Goal: Task Accomplishment & Management: Manage account settings

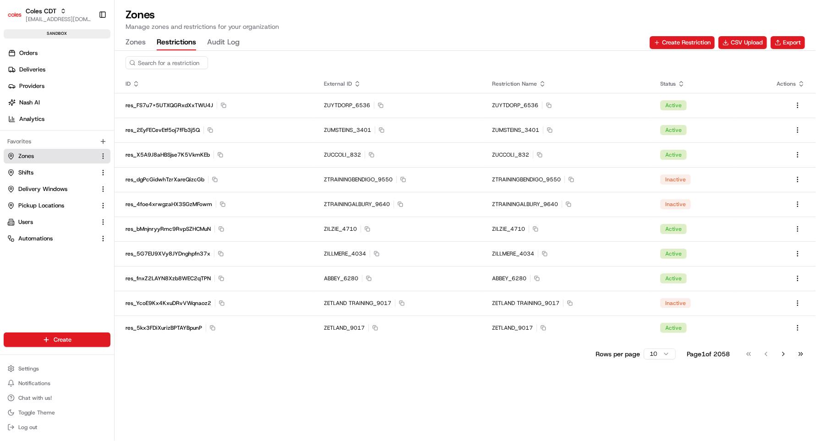
click at [326, 11] on h1 "Zones" at bounding box center [464, 14] width 679 height 15
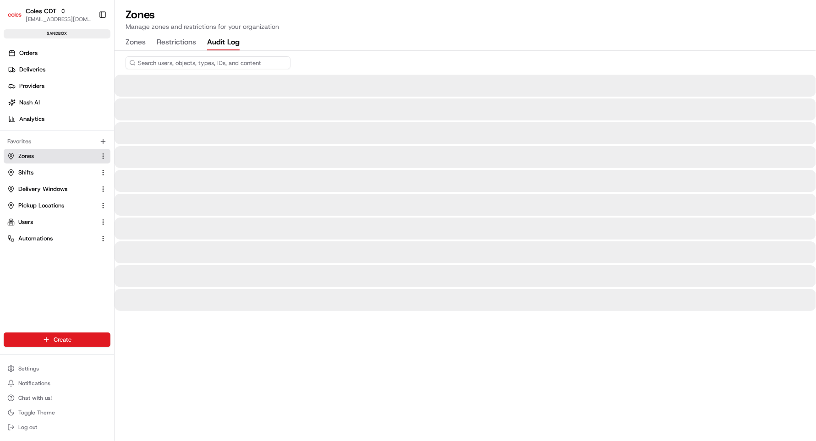
click at [216, 37] on button "Audit Log" at bounding box center [223, 43] width 33 height 16
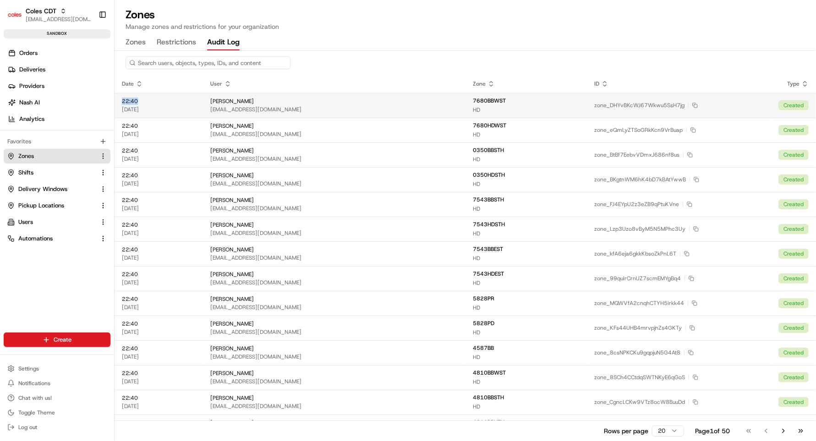
drag, startPoint x: 140, startPoint y: 101, endPoint x: 120, endPoint y: 99, distance: 19.3
click at [120, 99] on td "22:40 20/08/2025" at bounding box center [159, 105] width 88 height 25
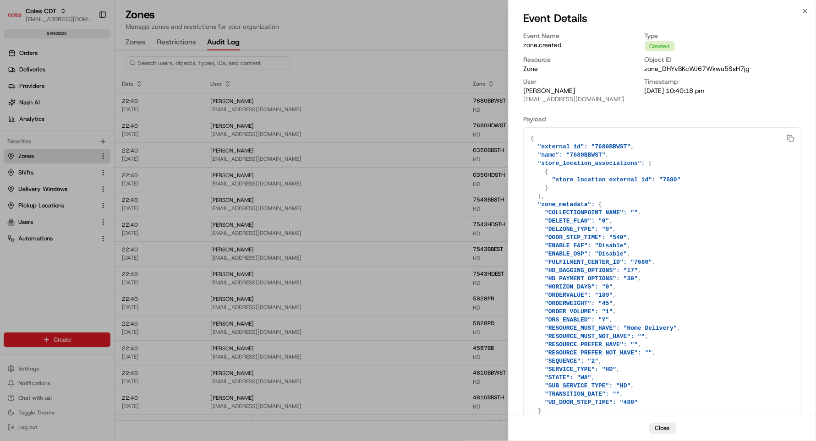
click at [402, 33] on div at bounding box center [408, 220] width 816 height 441
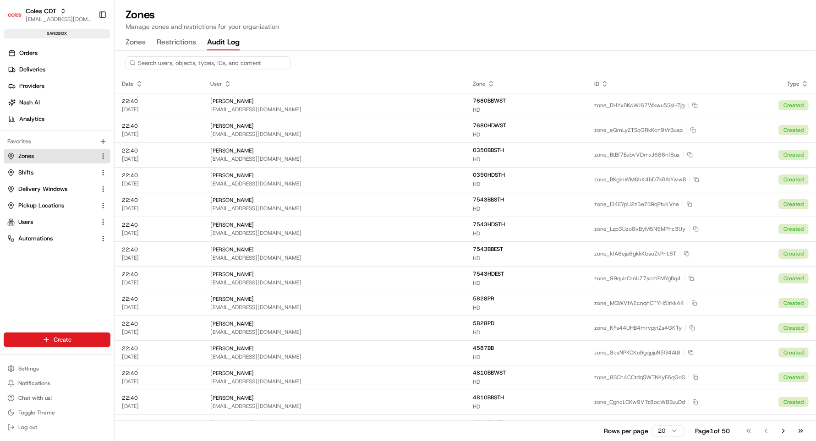
click at [170, 44] on button "Restrictions" at bounding box center [176, 43] width 39 height 16
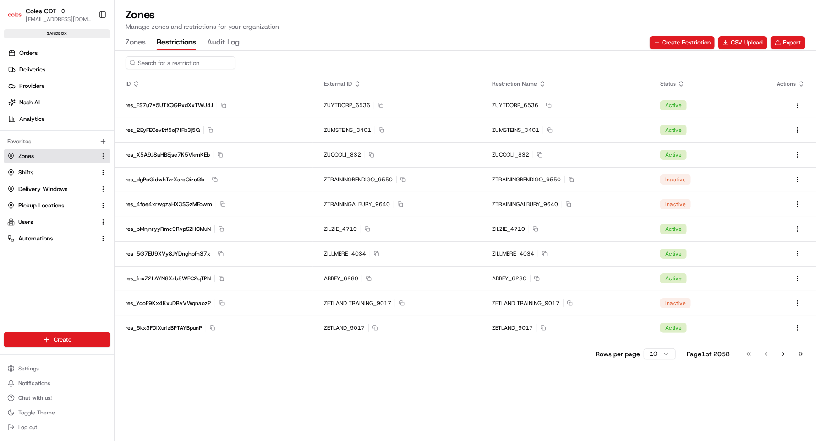
click at [169, 58] on input at bounding box center [180, 62] width 110 height 13
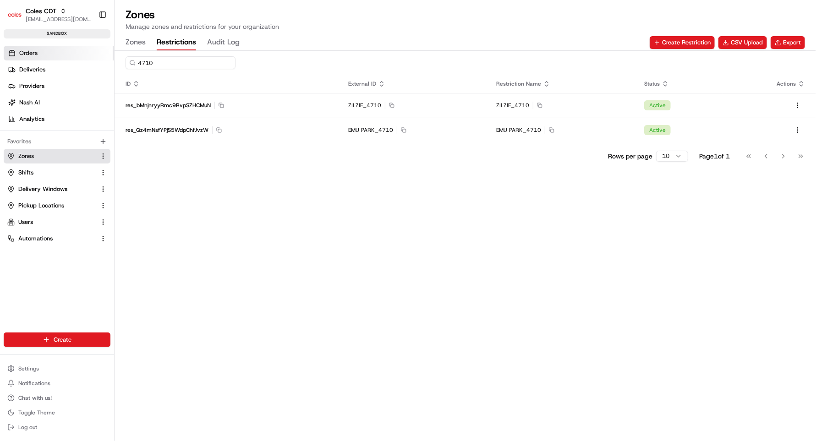
drag, startPoint x: 174, startPoint y: 60, endPoint x: 92, endPoint y: 57, distance: 82.5
click at [92, 57] on div "Coles CDT srisudha.kurnool@coles.com.au Toggle Sidebar sandbox Orders Deliverie…" at bounding box center [408, 220] width 816 height 441
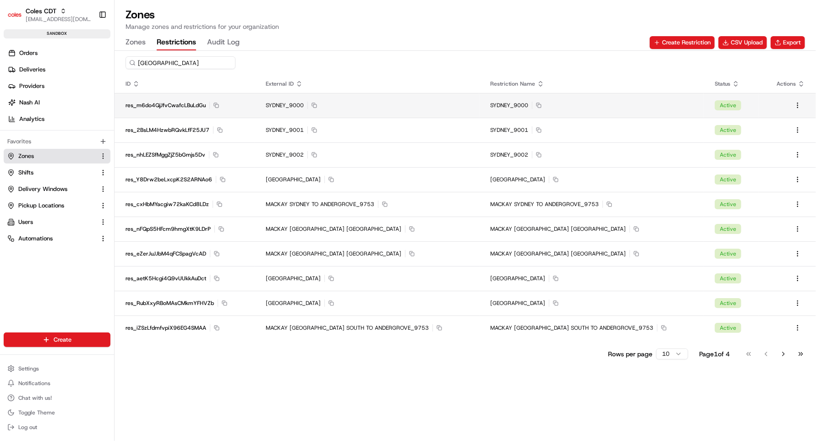
type input "sydney"
drag, startPoint x: 178, startPoint y: 60, endPoint x: 97, endPoint y: 60, distance: 81.5
click at [97, 60] on div "Coles CDT srisudha.kurnool@coles.com.au Toggle Sidebar sandbox Orders Deliverie…" at bounding box center [408, 220] width 816 height 441
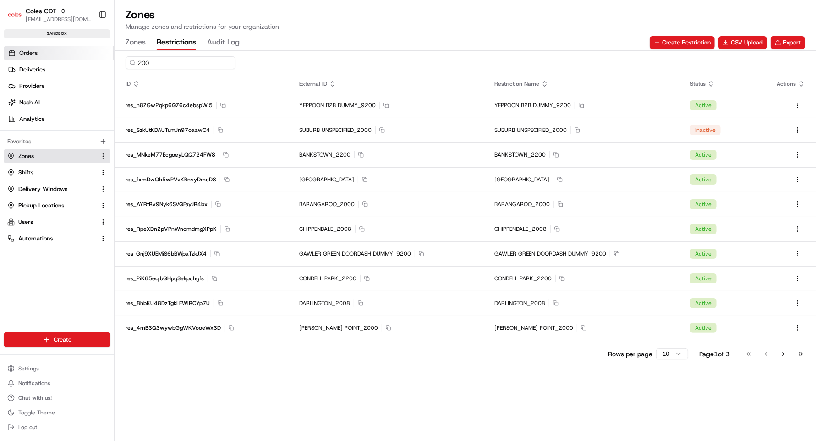
type input "2000"
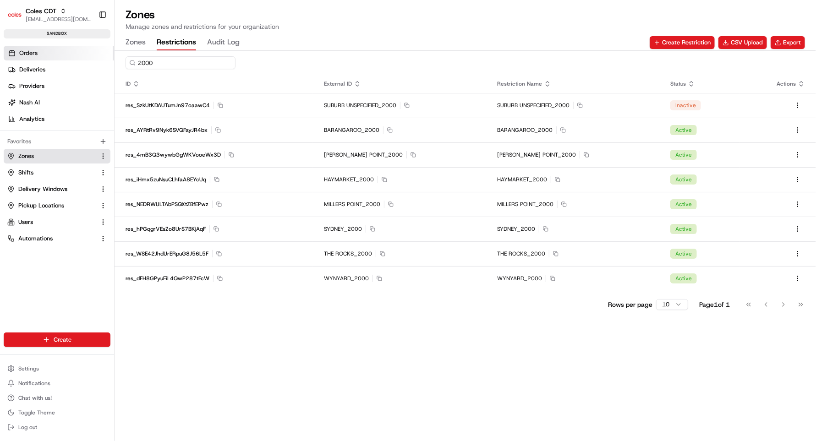
drag, startPoint x: 160, startPoint y: 63, endPoint x: 106, endPoint y: 60, distance: 54.1
click at [106, 60] on div "Coles CDT srisudha.kurnool@coles.com.au Toggle Sidebar sandbox Orders Deliverie…" at bounding box center [408, 220] width 816 height 441
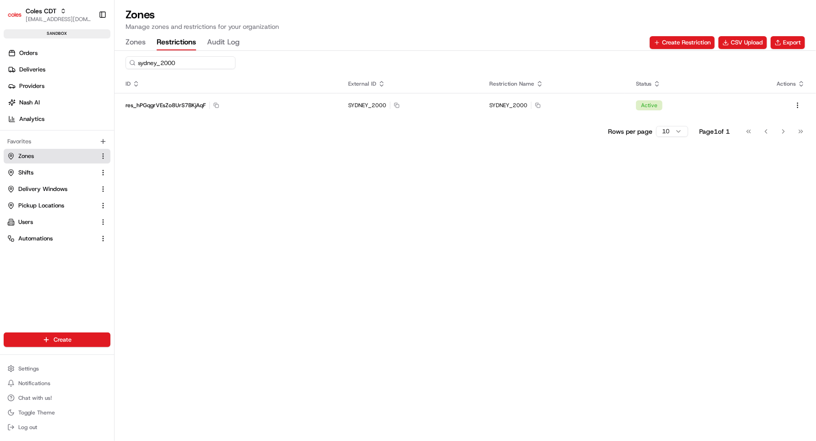
type input "sydney_2000"
drag, startPoint x: 185, startPoint y: 62, endPoint x: 36, endPoint y: 62, distance: 149.3
click at [36, 62] on div "Coles CDT srisudha.kurnool@coles.com.au Toggle Sidebar sandbox Orders Deliverie…" at bounding box center [408, 220] width 816 height 441
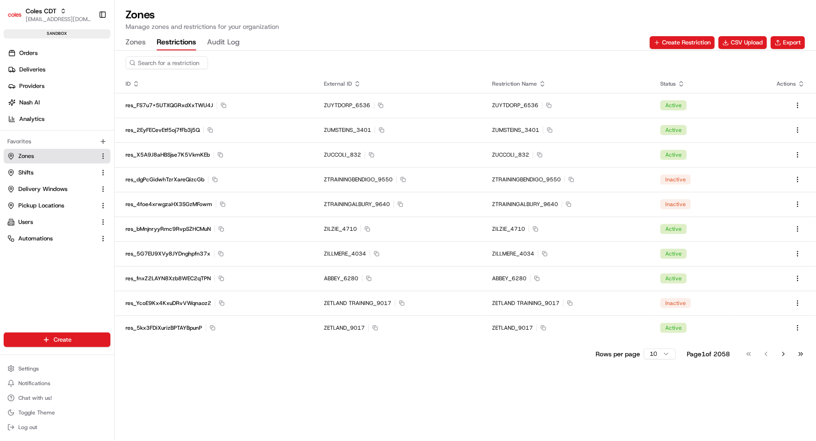
click at [349, 22] on p "Manage zones and restrictions for your organization" at bounding box center [464, 26] width 679 height 9
click at [27, 160] on button "Zones" at bounding box center [57, 156] width 107 height 15
click at [124, 44] on div "Zones Manage zones and restrictions for your organization Zones Restrictions Au…" at bounding box center [465, 28] width 701 height 43
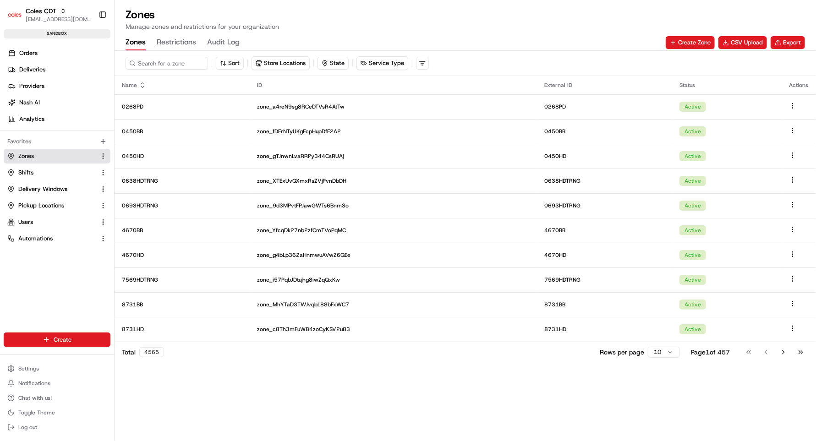
click at [131, 38] on button "Zones" at bounding box center [135, 43] width 20 height 16
click at [167, 42] on button "Restrictions" at bounding box center [176, 43] width 39 height 16
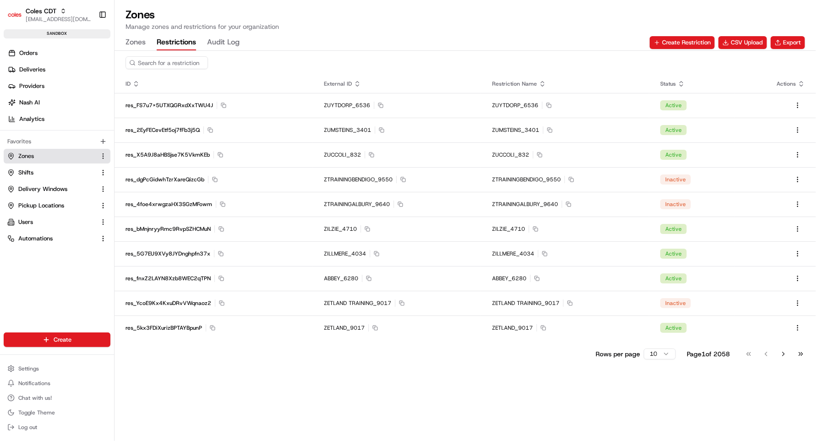
click at [182, 42] on button "Restrictions" at bounding box center [176, 43] width 39 height 16
click at [786, 41] on button "Export" at bounding box center [787, 42] width 34 height 13
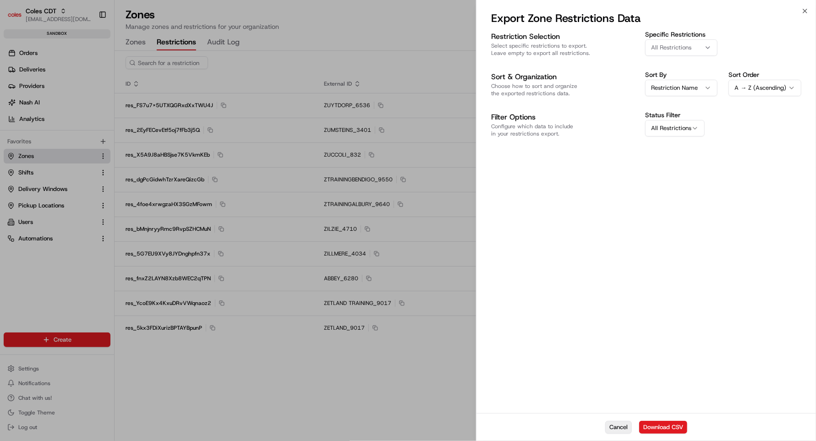
click at [619, 429] on button "Cancel" at bounding box center [618, 427] width 27 height 13
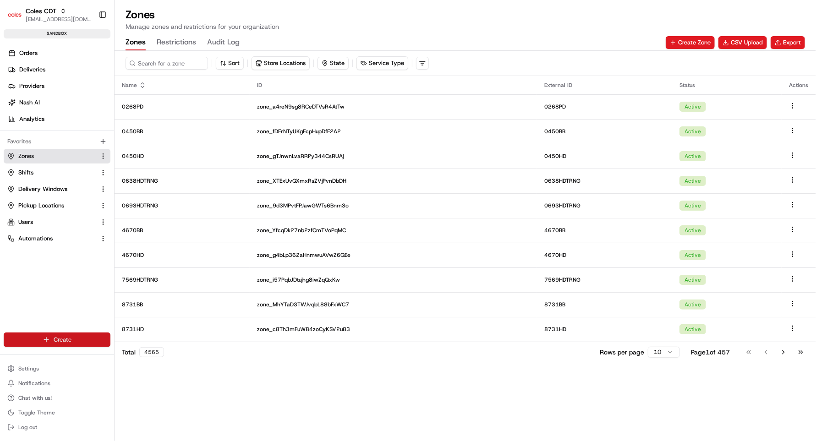
click at [51, 338] on html "Coles CDT srisudha.kurnool@coles.com.au Toggle Sidebar sandbox Orders Deliverie…" at bounding box center [408, 220] width 816 height 441
click at [150, 393] on link "CSV Upload" at bounding box center [166, 390] width 102 height 16
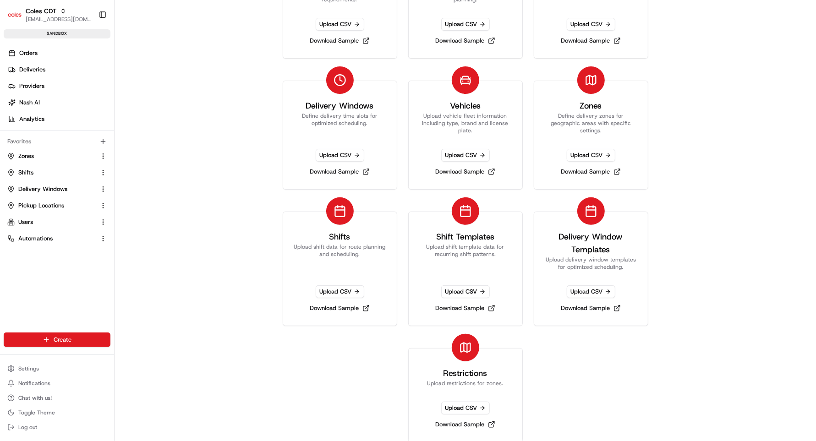
scroll to position [110, 0]
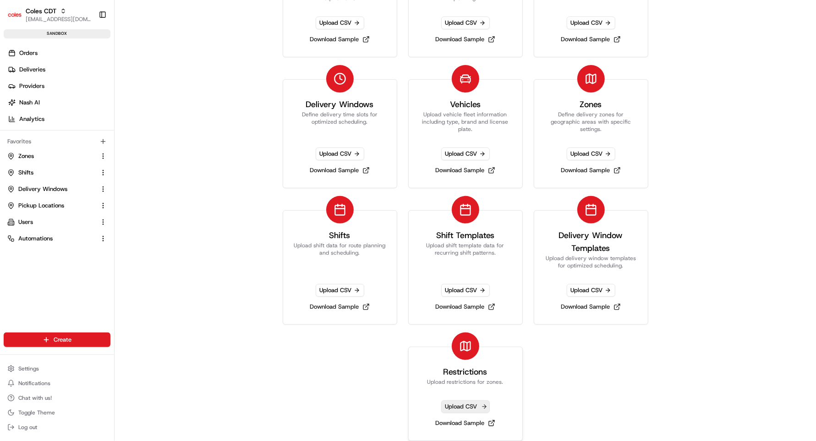
click at [459, 409] on span "Upload CSV" at bounding box center [465, 406] width 49 height 13
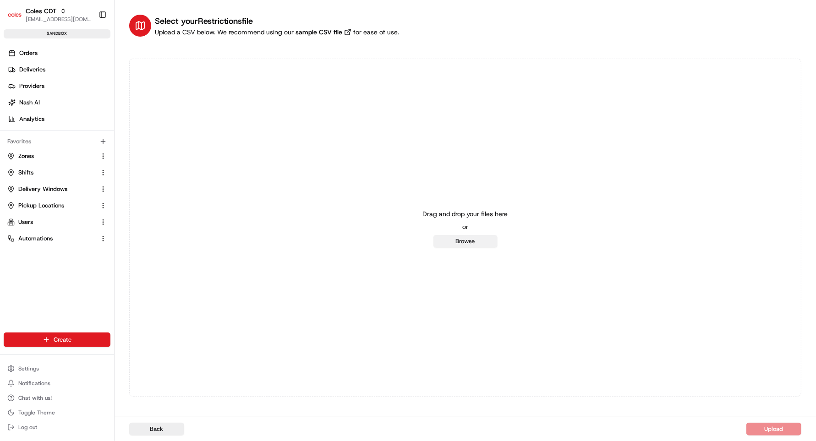
click at [463, 243] on button "Browse" at bounding box center [465, 241] width 64 height 13
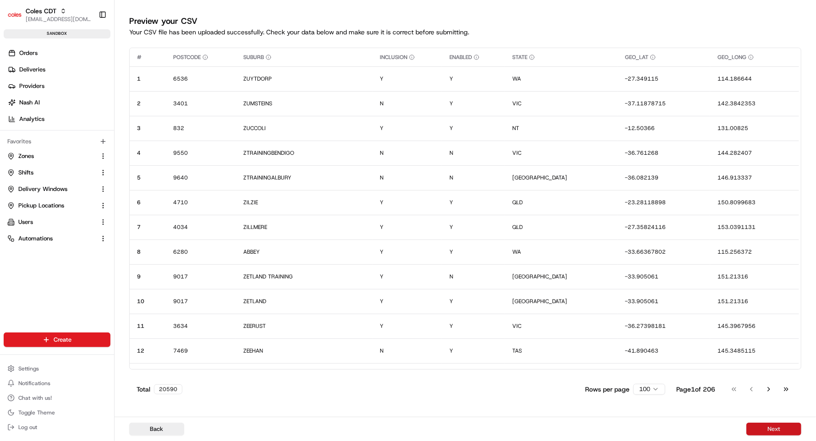
click at [771, 431] on button "Next" at bounding box center [773, 429] width 55 height 13
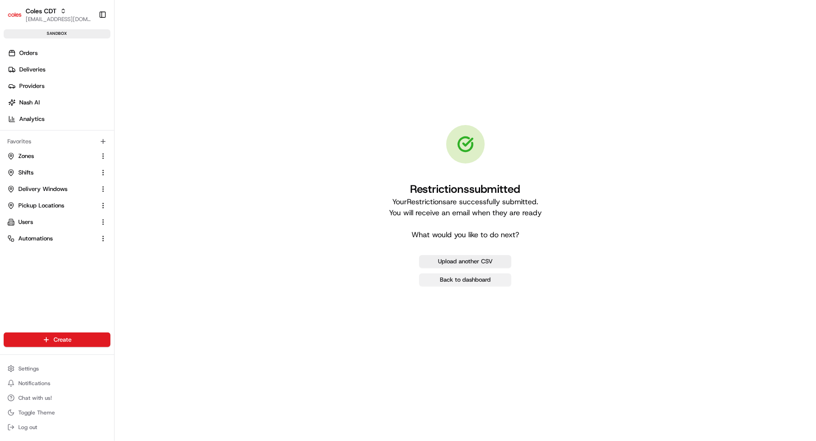
click at [461, 280] on link "Back to dashboard" at bounding box center [465, 279] width 92 height 13
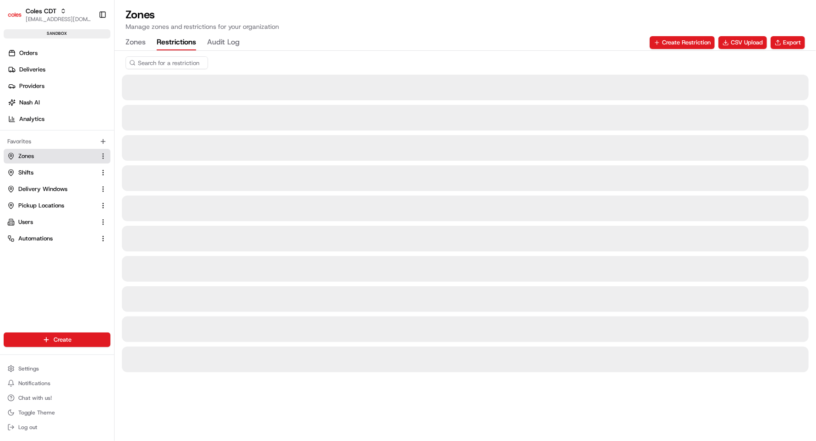
click at [169, 43] on button "Restrictions" at bounding box center [176, 43] width 39 height 16
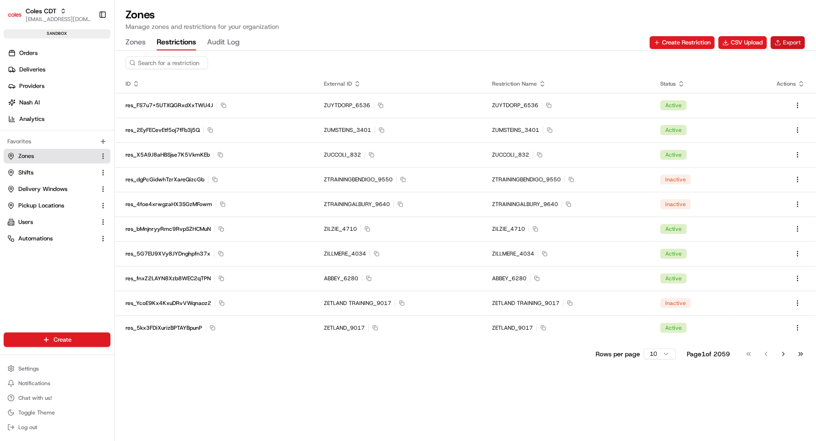
click at [788, 43] on button "Export" at bounding box center [787, 42] width 34 height 13
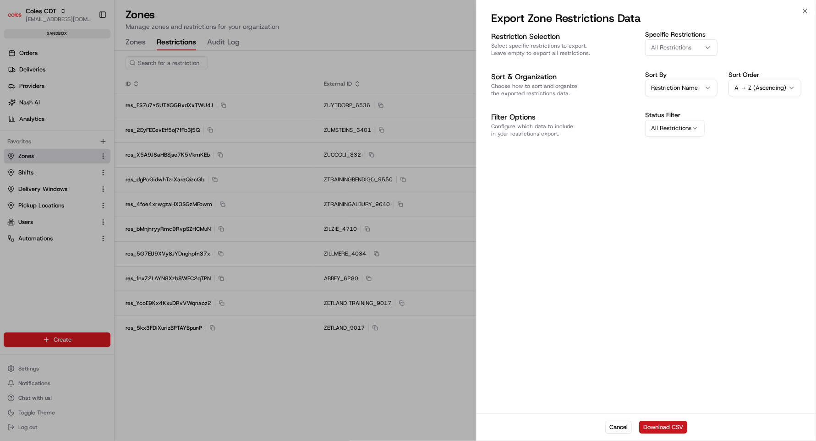
click at [662, 425] on button "Download CSV" at bounding box center [663, 427] width 48 height 13
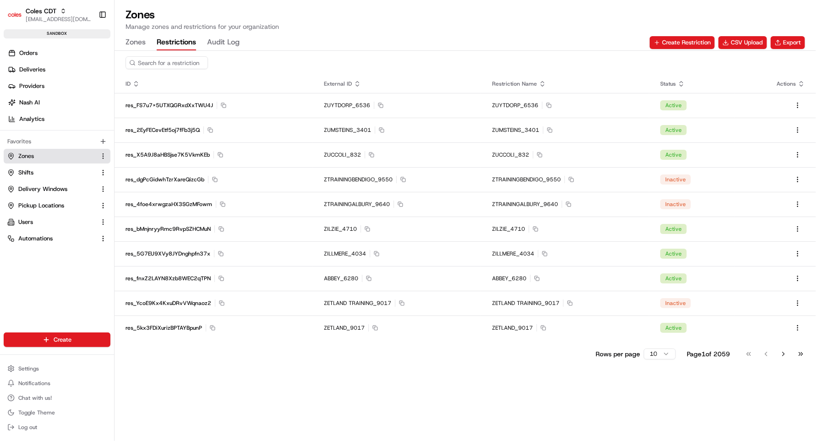
click at [126, 39] on button "Zones" at bounding box center [135, 43] width 20 height 16
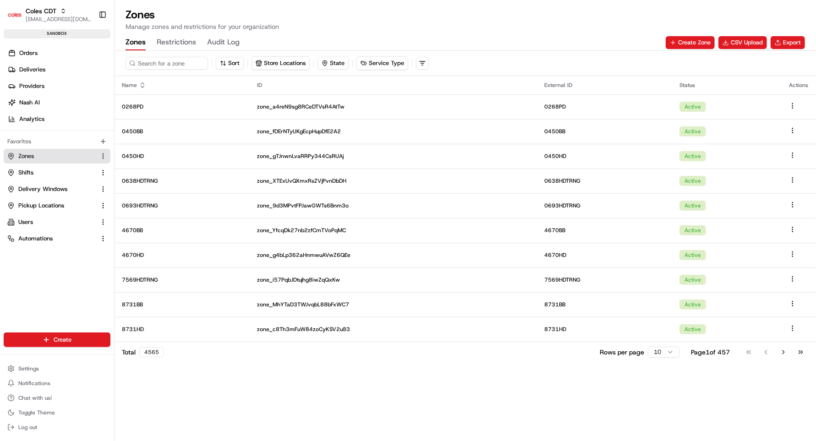
click at [147, 38] on div "Zones Restrictions Audit Log" at bounding box center [182, 43] width 114 height 16
click at [141, 41] on button "Zones" at bounding box center [135, 43] width 20 height 16
click at [744, 43] on button "CSV Upload" at bounding box center [742, 42] width 49 height 13
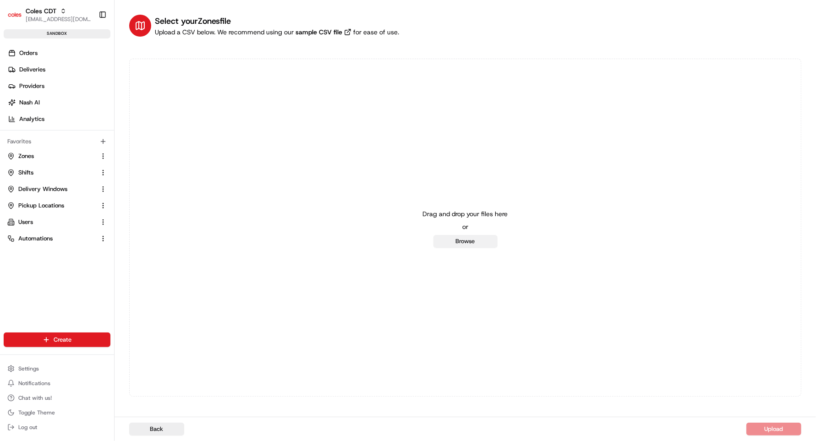
click at [460, 238] on button "Browse" at bounding box center [465, 241] width 64 height 13
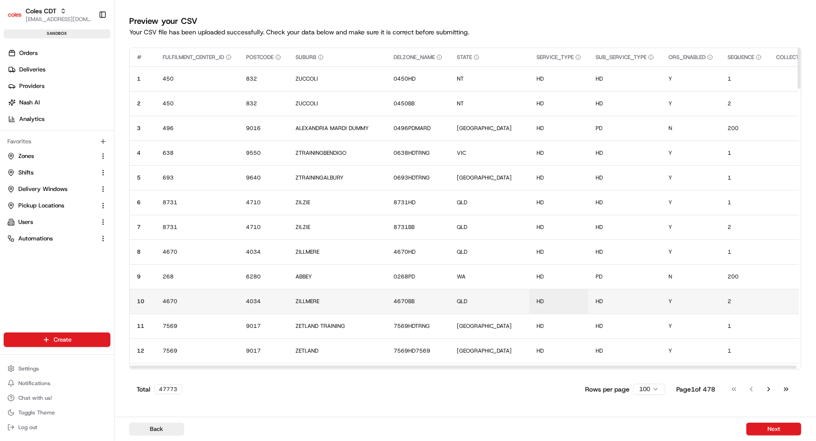
click at [760, 431] on button "Next" at bounding box center [773, 429] width 55 height 13
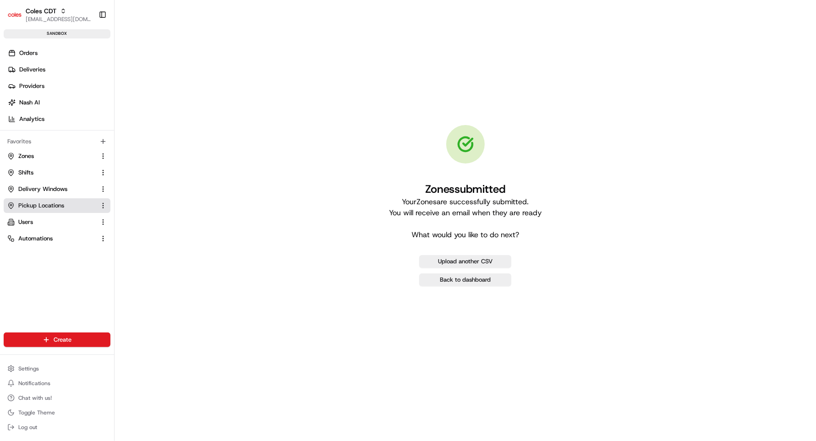
click at [34, 204] on span "Pickup Locations" at bounding box center [41, 206] width 46 height 8
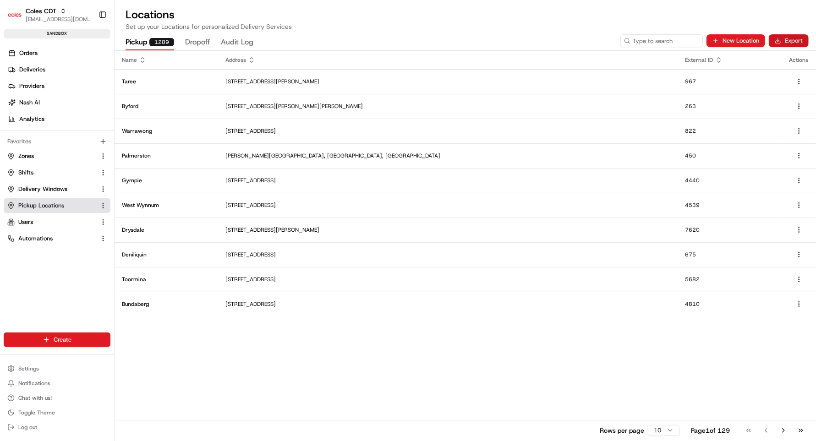
click at [796, 42] on button "Export" at bounding box center [789, 40] width 40 height 13
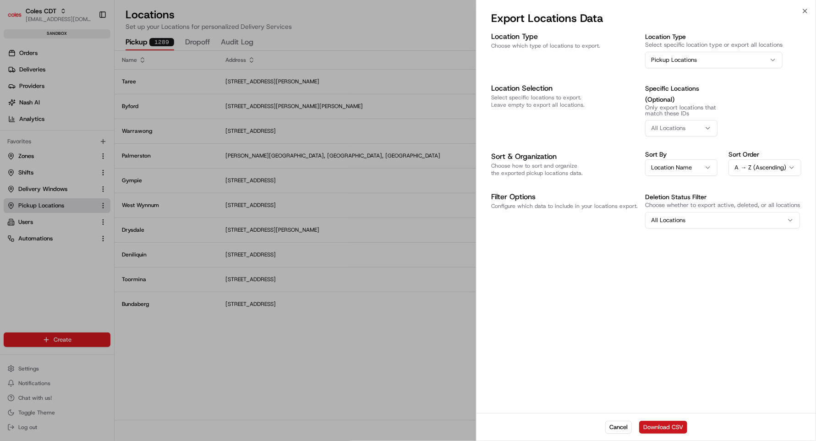
click at [657, 424] on button "Download CSV" at bounding box center [663, 427] width 48 height 13
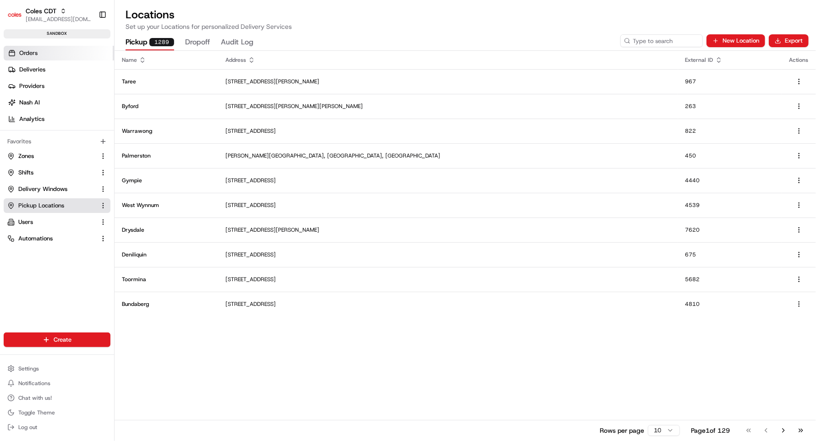
click at [33, 53] on span "Orders" at bounding box center [28, 53] width 18 height 8
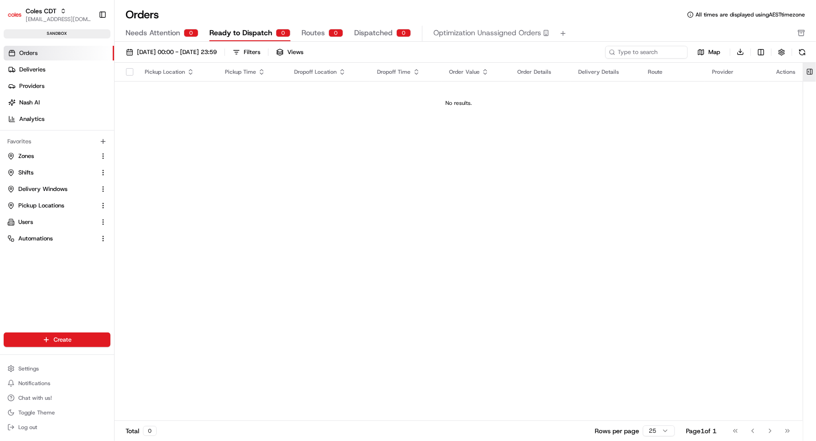
click at [810, 74] on button at bounding box center [809, 72] width 15 height 18
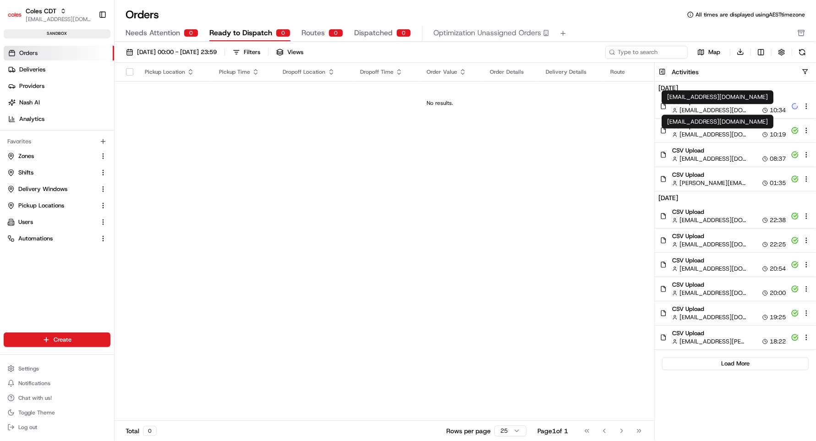
click at [706, 110] on span "[EMAIL_ADDRESS][DOMAIN_NAME]" at bounding box center [712, 110] width 67 height 8
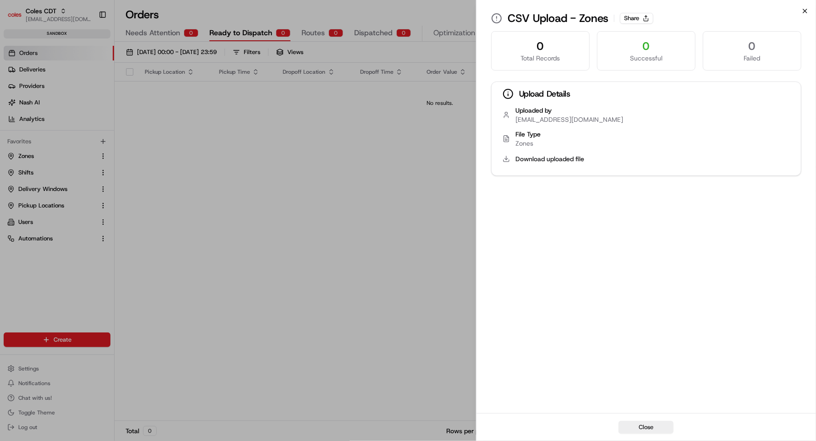
click at [805, 9] on icon "button" at bounding box center [804, 10] width 7 height 7
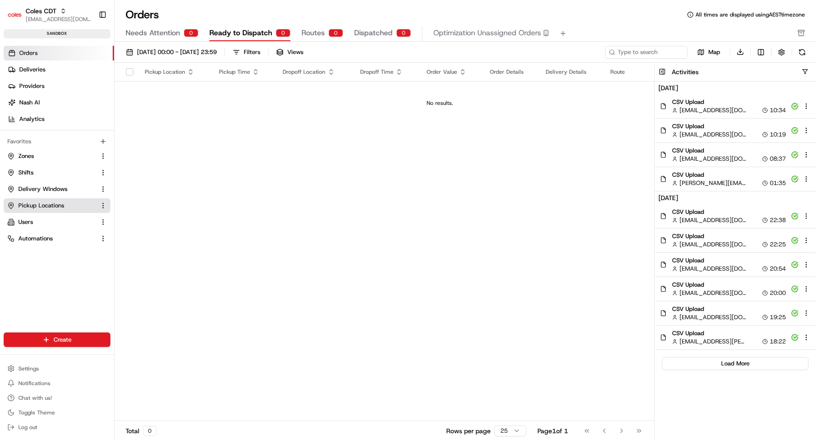
drag, startPoint x: 31, startPoint y: 207, endPoint x: 39, endPoint y: 211, distance: 8.8
click at [31, 207] on span "Pickup Locations" at bounding box center [41, 206] width 46 height 8
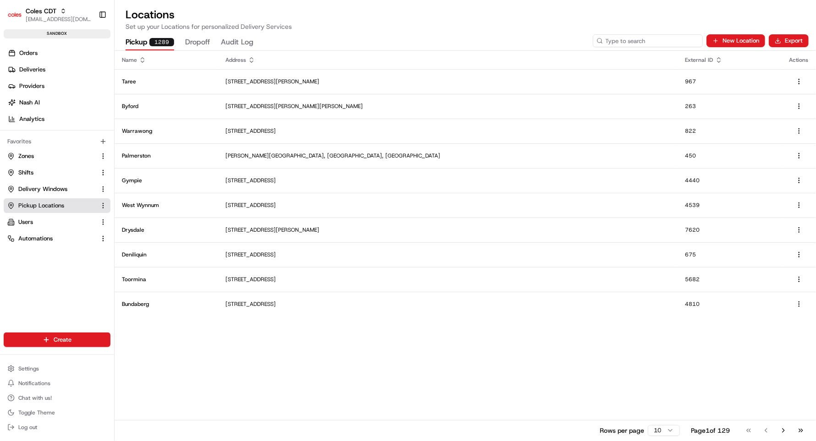
click at [672, 39] on input at bounding box center [648, 40] width 110 height 13
type input "688"
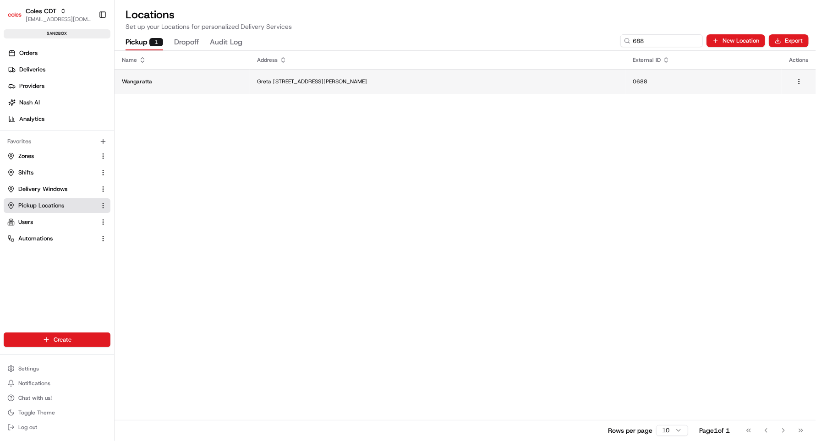
click at [298, 82] on p "Greta Rd & Ryley St, Wangaratta VIC 3677, Australia" at bounding box center [437, 81] width 361 height 7
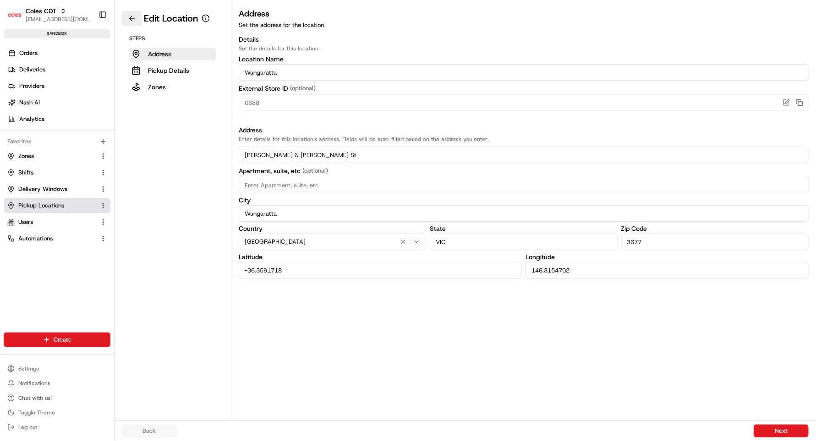
click at [129, 16] on button at bounding box center [132, 18] width 20 height 15
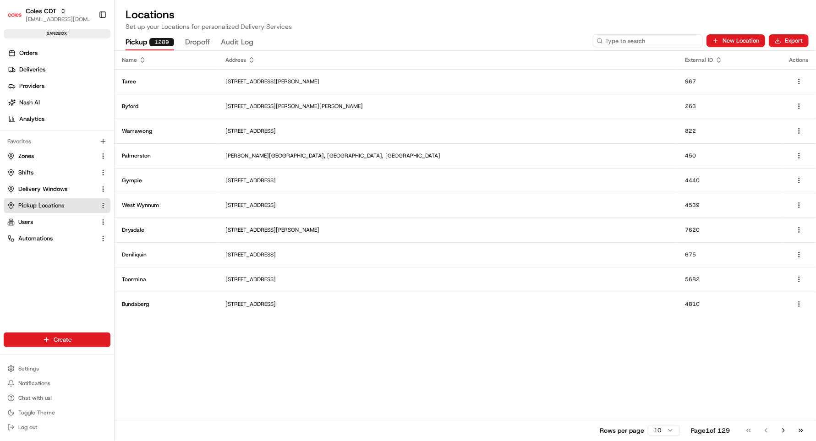
click at [668, 39] on input at bounding box center [648, 40] width 110 height 13
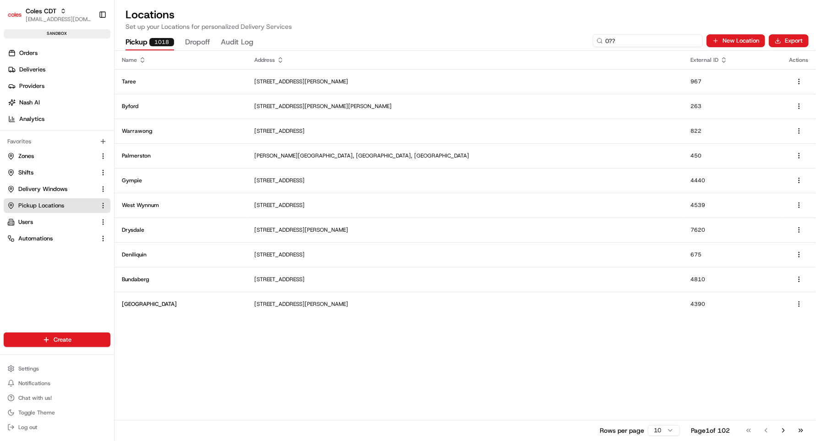
type input "0???"
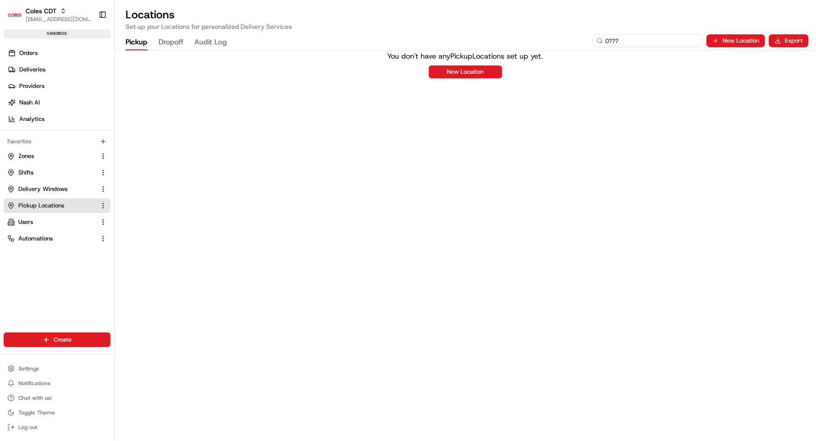
drag, startPoint x: 627, startPoint y: 38, endPoint x: 532, endPoint y: 38, distance: 95.3
click at [532, 38] on div "Pickup Dropoff Audit Log 0??? New Location Export" at bounding box center [465, 40] width 701 height 19
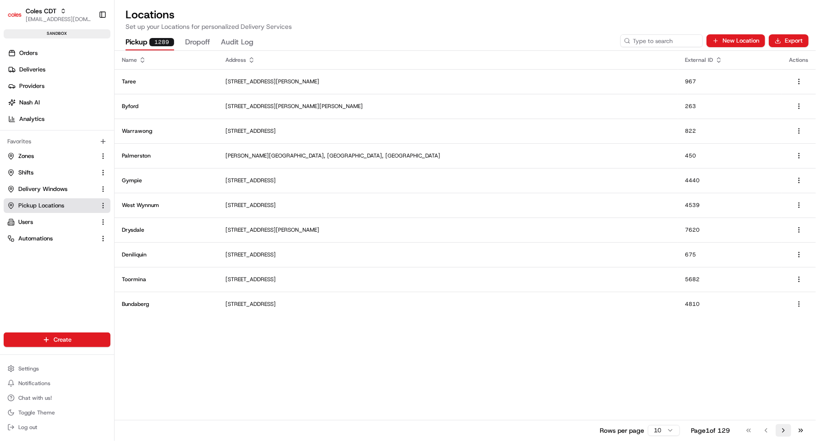
click at [785, 431] on button "Go to next page" at bounding box center [783, 430] width 16 height 13
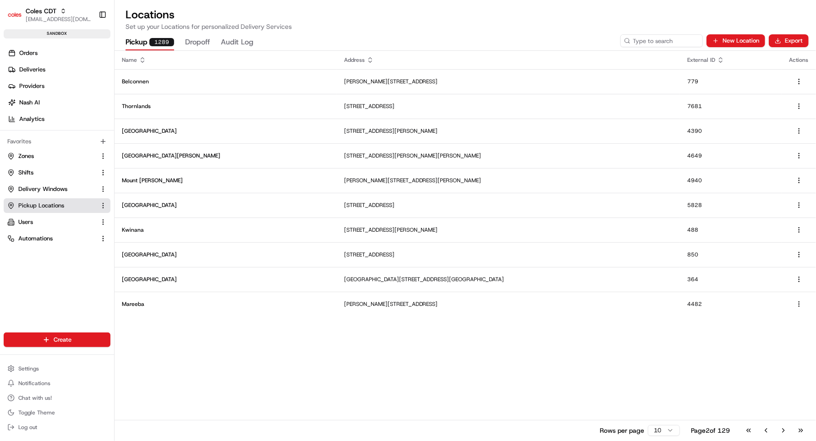
click at [785, 431] on button "Go to next page" at bounding box center [783, 430] width 16 height 13
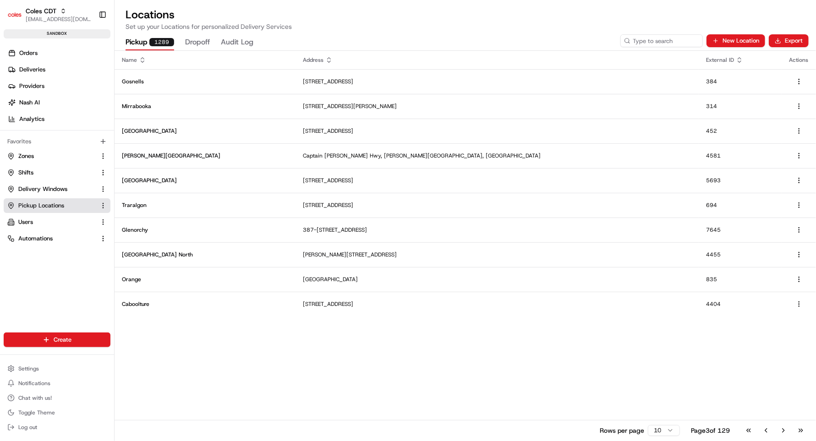
click at [785, 431] on button "Go to next page" at bounding box center [783, 430] width 16 height 13
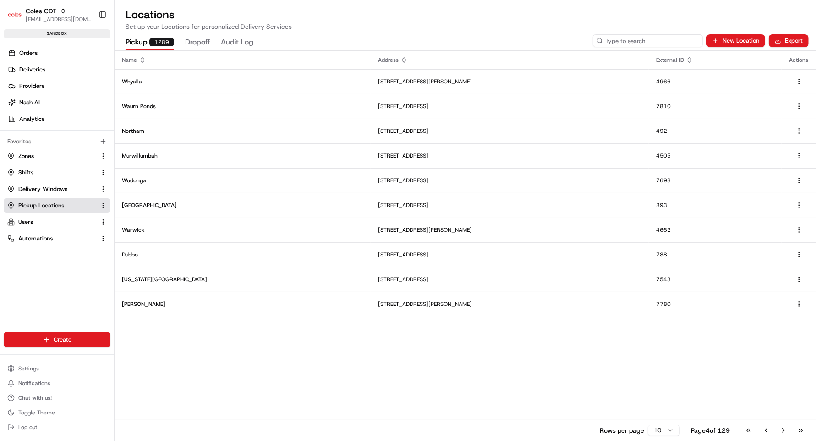
click at [661, 42] on input at bounding box center [648, 40] width 110 height 13
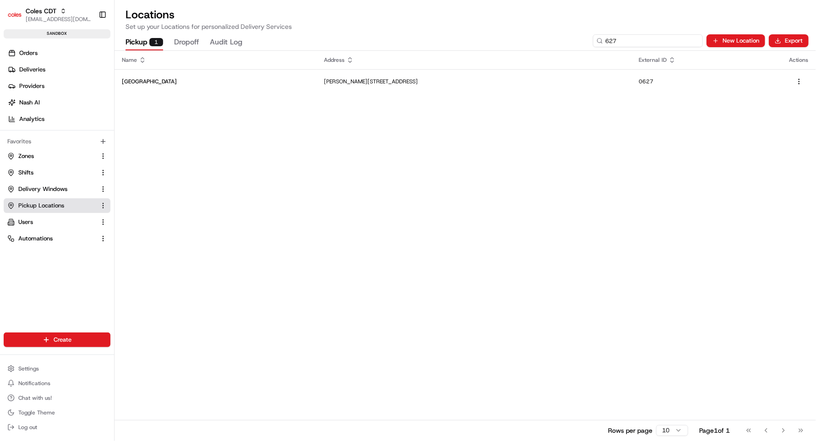
drag, startPoint x: 624, startPoint y: 43, endPoint x: 537, endPoint y: 30, distance: 88.0
click at [537, 30] on div "Locations Set up your Locations for personalized Delivery Services Pickup 1 Dro…" at bounding box center [465, 220] width 701 height 441
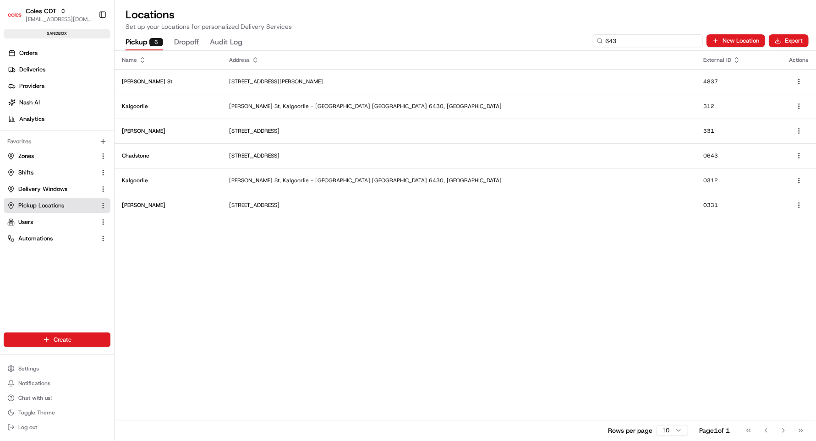
click at [491, 42] on div "Pickup 6 Dropoff Audit Log 643 New Location Export" at bounding box center [465, 40] width 701 height 19
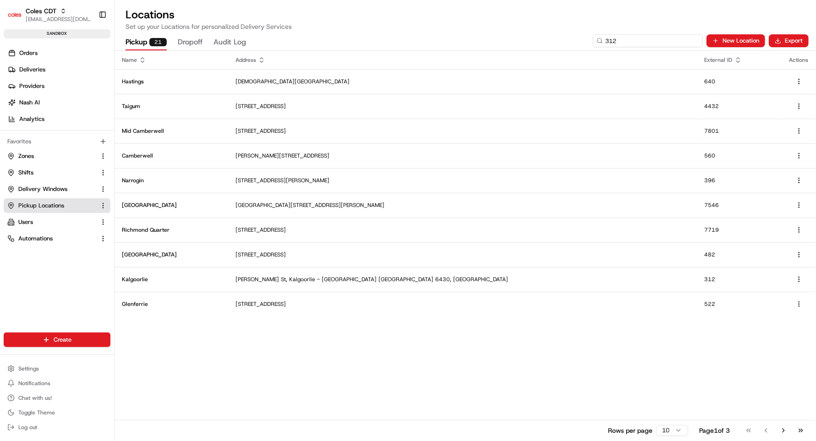
drag, startPoint x: 627, startPoint y: 38, endPoint x: 530, endPoint y: 27, distance: 97.3
click at [530, 27] on div "Locations Set up your Locations for personalized Delivery Services Pickup 21 Dr…" at bounding box center [465, 220] width 701 height 441
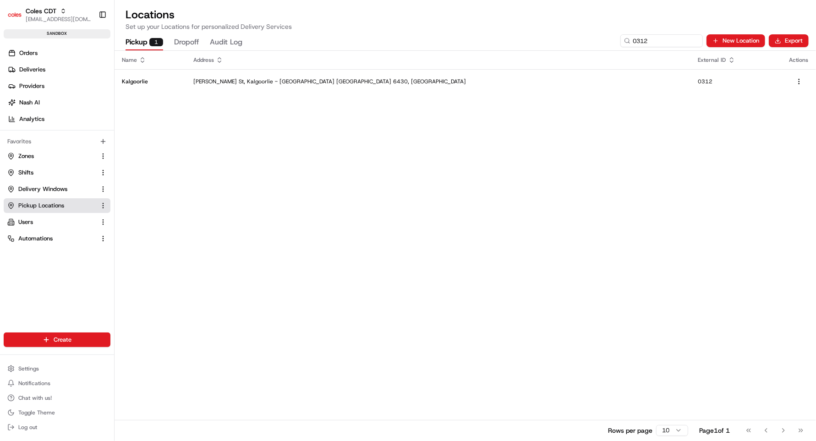
click at [424, 131] on div "Name Address External ID Actions Kalgoorlie Wilson St, Kalgoorlie - Boulder WA …" at bounding box center [465, 246] width 701 height 390
drag, startPoint x: 670, startPoint y: 42, endPoint x: 537, endPoint y: 38, distance: 132.9
click at [537, 38] on div "Pickup 1 Dropoff Audit Log 0312 New Location Export" at bounding box center [465, 40] width 701 height 19
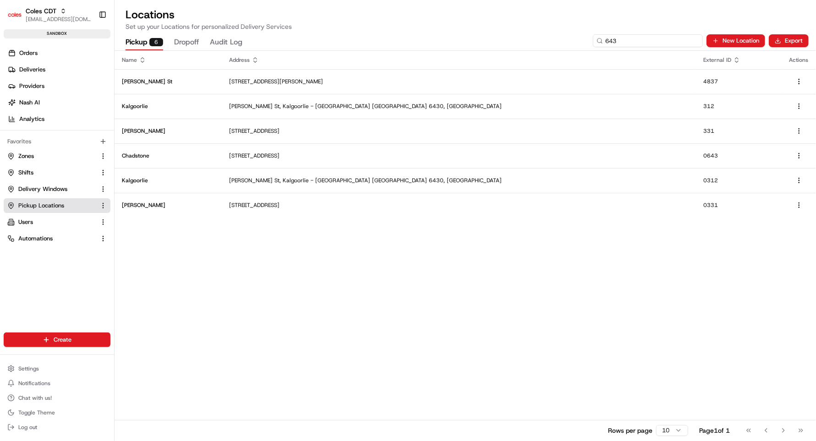
drag, startPoint x: 631, startPoint y: 41, endPoint x: 493, endPoint y: 41, distance: 137.9
click at [493, 41] on div "Pickup 6 Dropoff Audit Log 643 New Location Export" at bounding box center [465, 40] width 701 height 19
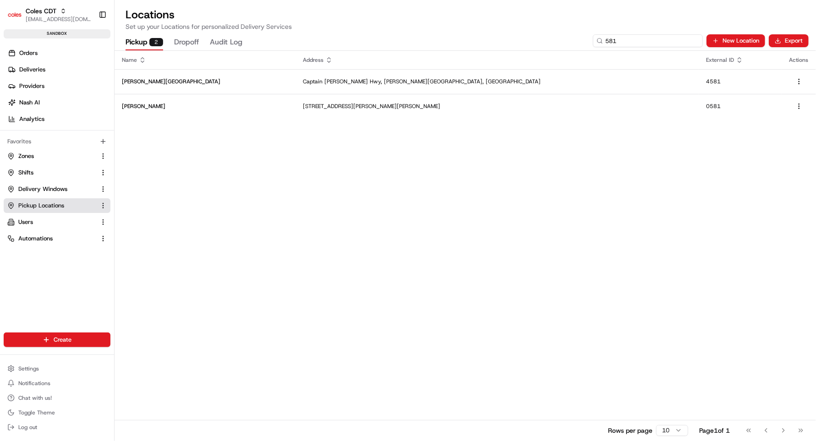
drag, startPoint x: 629, startPoint y: 45, endPoint x: 514, endPoint y: 38, distance: 114.7
click at [514, 38] on div "Pickup 2 Dropoff Audit Log 581 New Location Export" at bounding box center [465, 40] width 701 height 19
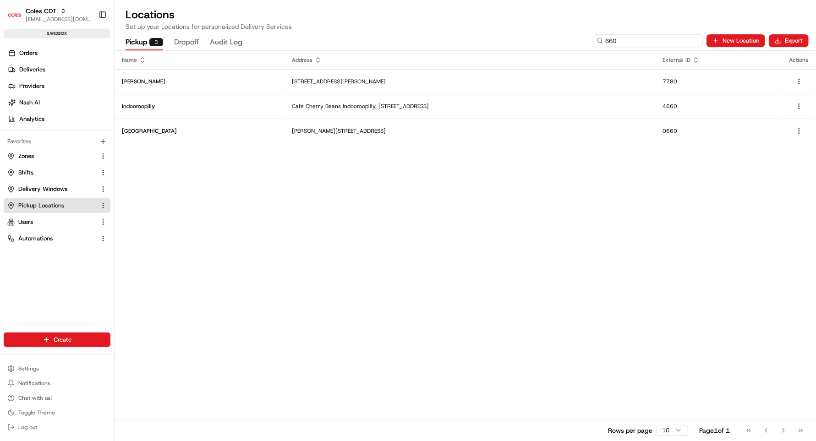
drag, startPoint x: 649, startPoint y: 38, endPoint x: 464, endPoint y: 38, distance: 184.1
click at [465, 38] on div "Pickup 3 Dropoff Audit Log 660 New Location Export" at bounding box center [465, 40] width 701 height 19
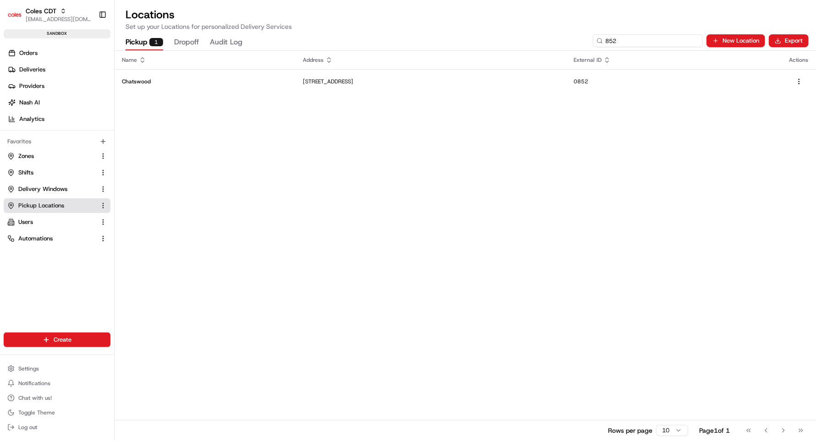
type input "852"
click at [384, 212] on div "Name Address External ID Actions Chatswood Spring St, Chatswood NSW 2067, Austr…" at bounding box center [465, 246] width 701 height 390
click at [25, 158] on span "Zones" at bounding box center [26, 156] width 16 height 8
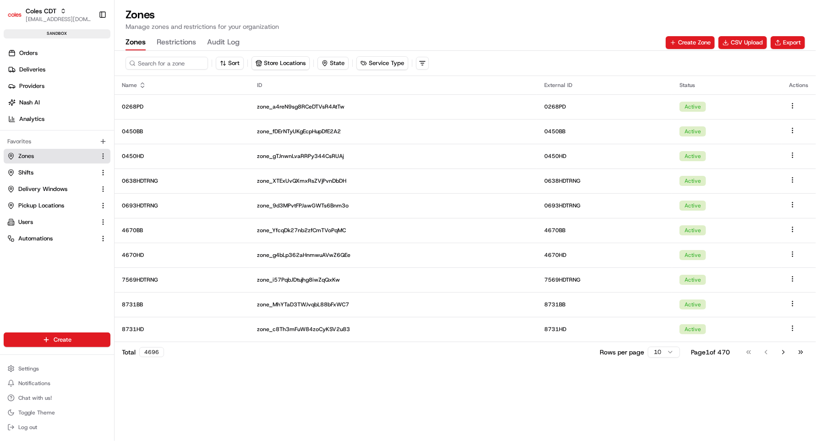
click at [55, 154] on link "Zones" at bounding box center [51, 156] width 88 height 8
click at [805, 38] on div "Zones Manage zones and restrictions for your organization Zones Restrictions Au…" at bounding box center [465, 28] width 701 height 43
click at [791, 42] on button "Export" at bounding box center [787, 42] width 34 height 13
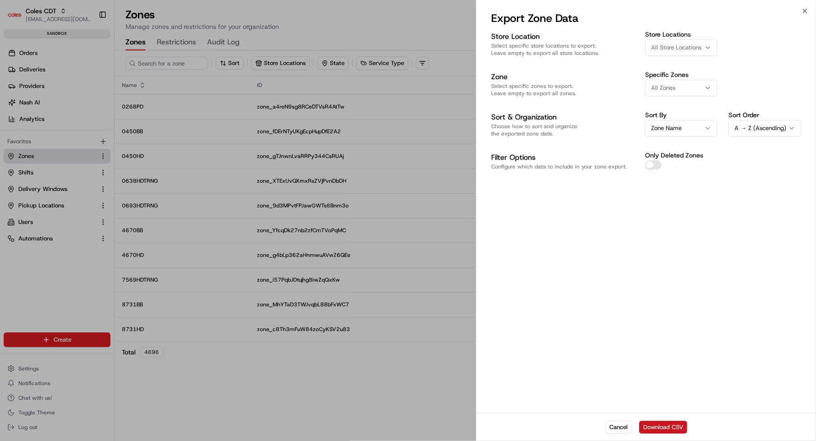
click at [664, 424] on button "Download CSV" at bounding box center [663, 427] width 48 height 13
